Goal: Task Accomplishment & Management: Complete application form

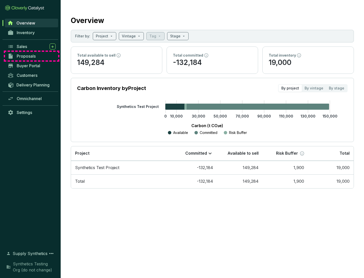
click at [32, 56] on span "Proposals" at bounding box center [26, 56] width 19 height 5
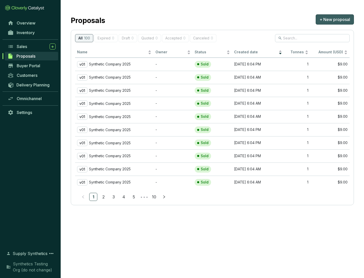
click at [335, 19] on span "+ New proposal" at bounding box center [335, 19] width 31 height 6
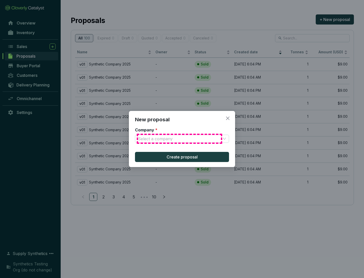
click at [180, 139] on input "Company *" at bounding box center [179, 139] width 83 height 8
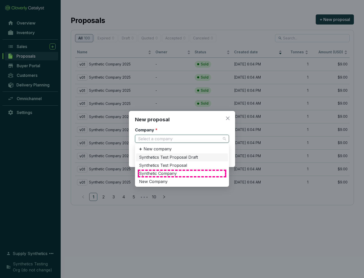
click at [182, 174] on div "Synthetic Company" at bounding box center [182, 174] width 86 height 6
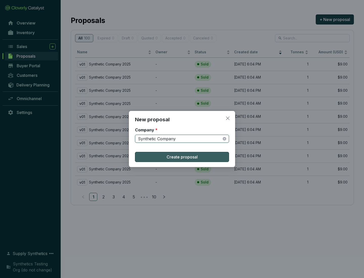
click at [182, 157] on span "Create proposal" at bounding box center [182, 157] width 31 height 6
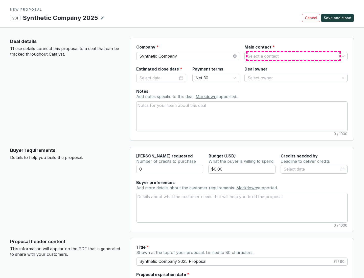
click at [294, 56] on input "Main contact *" at bounding box center [294, 56] width 92 height 8
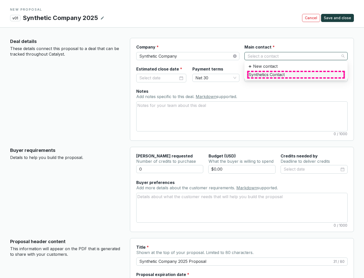
click at [296, 75] on div "Synthetics Contact" at bounding box center [296, 75] width 95 height 6
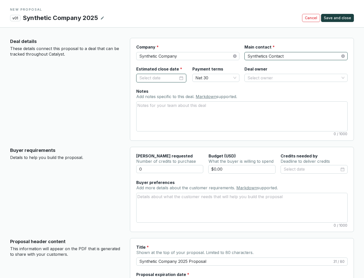
click at [159, 78] on input "Estimated close date *" at bounding box center [158, 78] width 39 height 7
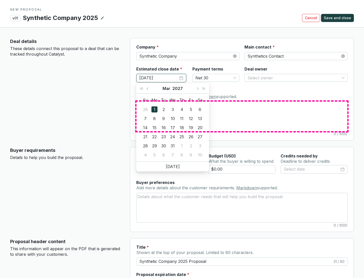
type input "[DATE]"
click at [242, 116] on textarea "Notes Add notes specific to this deal. Markdown supported." at bounding box center [242, 116] width 211 height 29
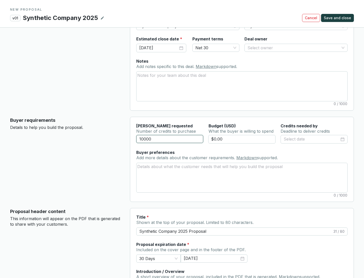
scroll to position [30, 0]
type input "10000"
type input "$0.00"
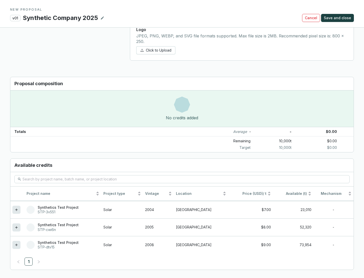
click at [16, 245] on icon at bounding box center [16, 245] width 2 height 2
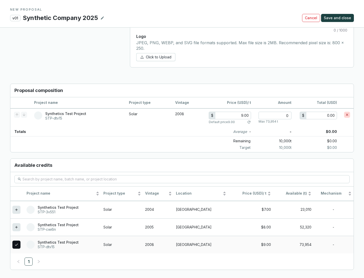
scroll to position [291, 0]
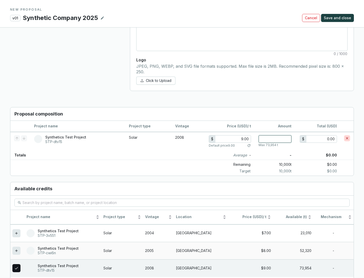
type input "1"
type input "9.00"
type input "1"
click at [339, 18] on span "Save and close" at bounding box center [337, 17] width 27 height 5
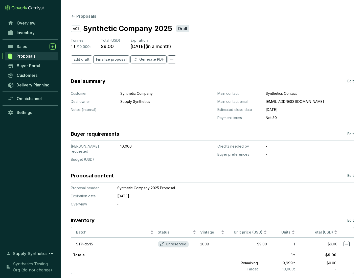
click at [110, 59] on span "Finalize proposal" at bounding box center [111, 59] width 31 height 5
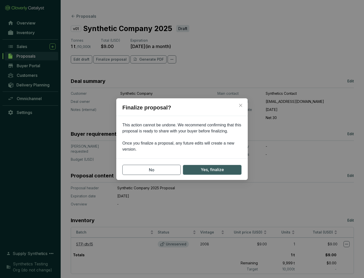
click at [212, 170] on span "Yes, finalize" at bounding box center [212, 170] width 23 height 6
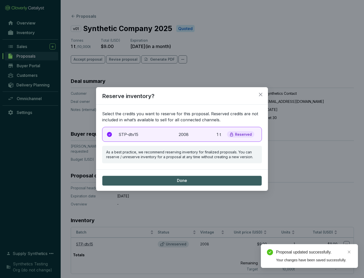
click at [182, 134] on p "2008" at bounding box center [184, 135] width 11 height 6
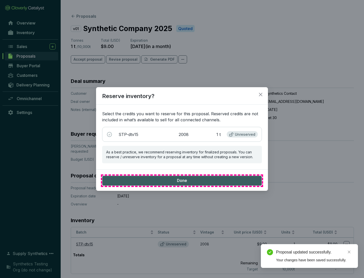
click at [182, 181] on span "Done" at bounding box center [182, 181] width 10 height 6
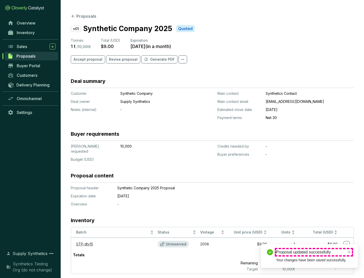
click at [314, 253] on div "Proposal updated successfully." at bounding box center [314, 253] width 76 height 6
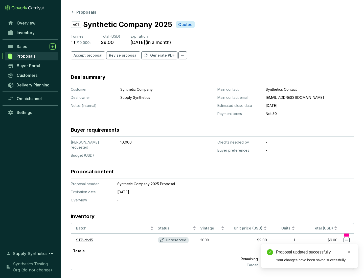
click at [347, 240] on icon at bounding box center [347, 240] width 3 height 1
click at [332, 247] on div "Proposal updated successfully. Your changes have been saved successfully." at bounding box center [309, 257] width 97 height 24
click at [314, 253] on div "Proposal updated successfully." at bounding box center [314, 253] width 76 height 6
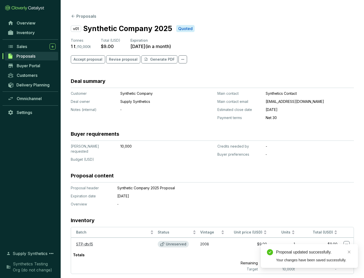
click at [87, 59] on span "Accept proposal" at bounding box center [88, 59] width 29 height 5
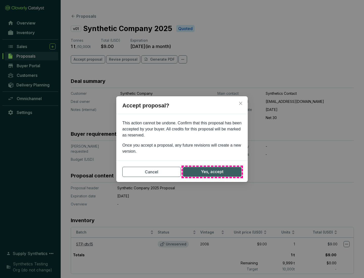
click at [212, 172] on span "Yes, accept" at bounding box center [212, 172] width 23 height 6
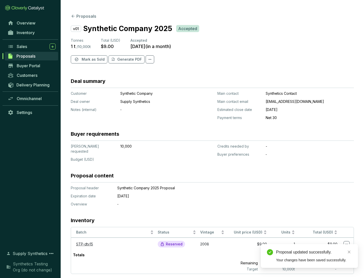
click at [93, 59] on span "Mark as Sold" at bounding box center [93, 59] width 23 height 5
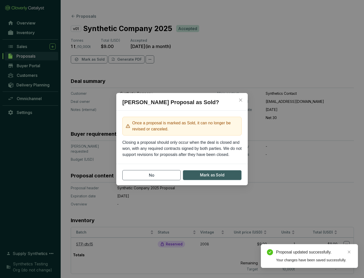
click at [212, 175] on span "Mark as Sold" at bounding box center [212, 175] width 25 height 6
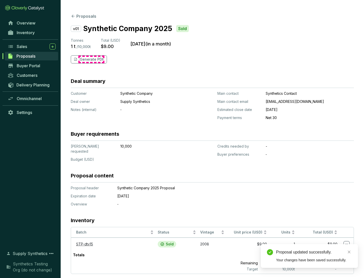
click at [91, 59] on p "Generate PDF" at bounding box center [92, 59] width 25 height 5
click at [314, 247] on div "Download Complete" at bounding box center [314, 247] width 76 height 6
